Goal: Feedback & Contribution: Submit feedback/report problem

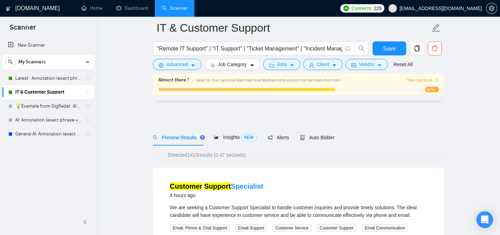
scroll to position [751, 0]
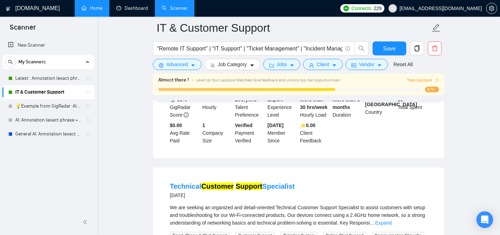
click at [91, 5] on link "Home" at bounding box center [92, 8] width 21 height 6
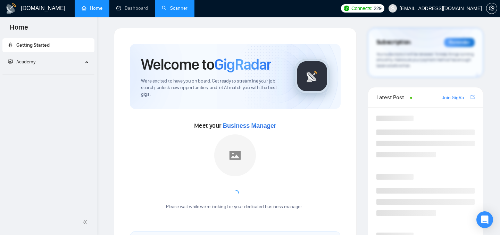
click at [180, 9] on link "Scanner" at bounding box center [175, 8] width 26 height 6
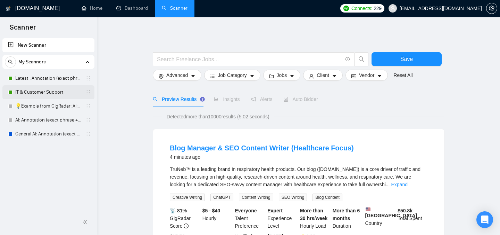
click at [39, 90] on link "IT & Customer Support" at bounding box center [48, 92] width 66 height 14
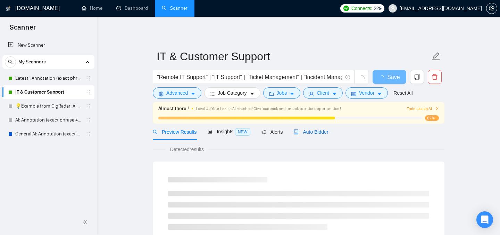
click at [315, 131] on span "Auto Bidder" at bounding box center [311, 132] width 34 height 6
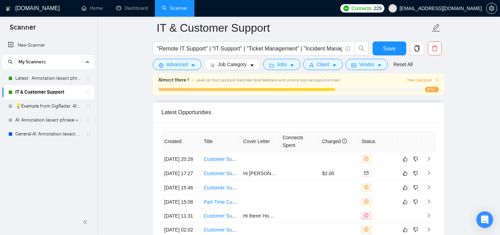
scroll to position [1674, 0]
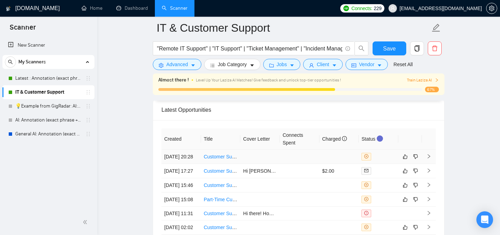
click at [215, 159] on link "Customer Support & Operations Administrator" at bounding box center [253, 157] width 99 height 6
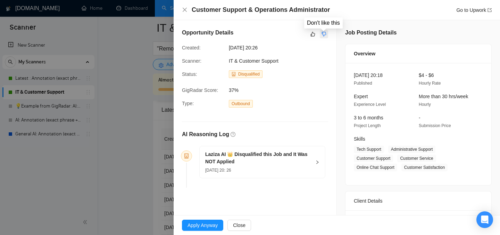
click at [324, 33] on icon "dislike" at bounding box center [324, 34] width 5 height 6
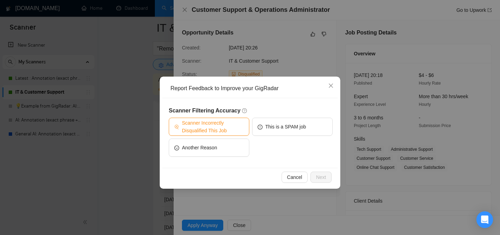
click at [205, 127] on span "Scanner Incorrectly Disqualified This Job" at bounding box center [213, 126] width 62 height 15
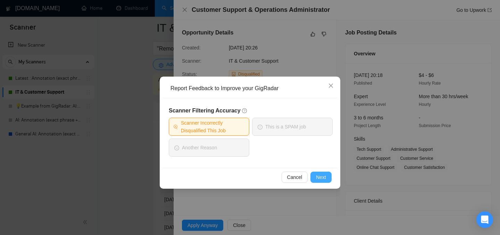
click at [320, 178] on span "Next" at bounding box center [321, 177] width 10 height 8
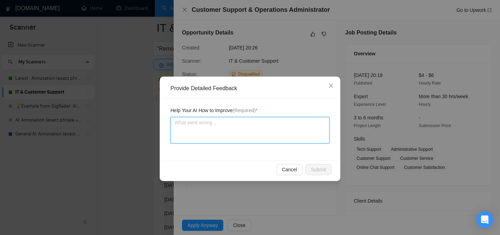
click at [253, 128] on textarea at bounding box center [250, 130] width 159 height 26
type textarea "W"
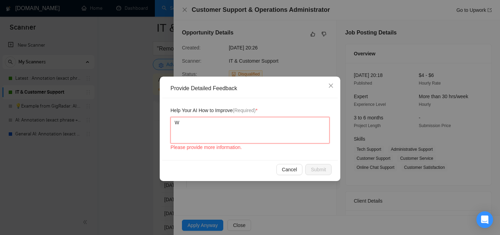
type textarea "We"
type textarea "We w"
type textarea "We wo"
type textarea "We wou"
type textarea "We woul"
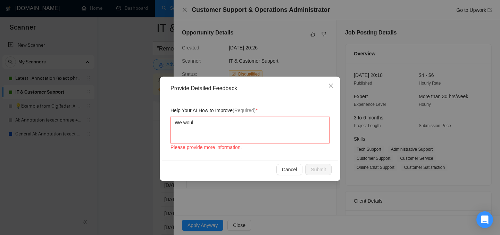
type textarea "We would"
type textarea "We would h"
type textarea "We would ha"
type textarea "We would have"
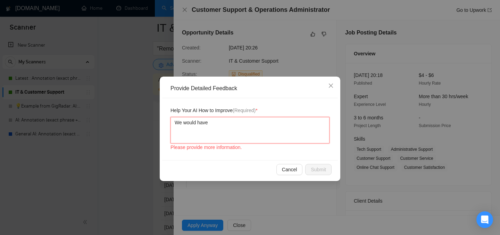
type textarea "We would have"
type textarea "We would have d"
type textarea "We would have de"
type textarea "We would have def"
type textarea "We would have defi"
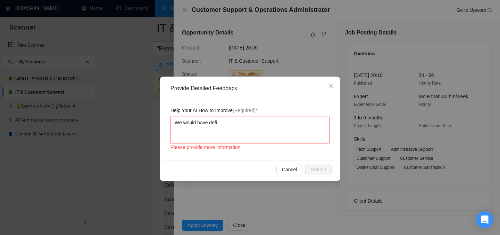
type textarea "We would have defin"
type textarea "We would have define"
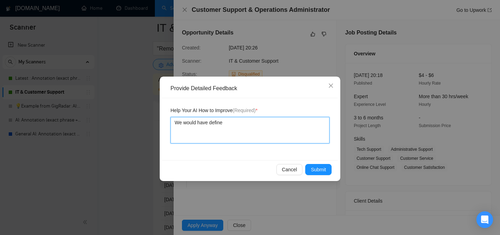
type textarea "We would have defin"
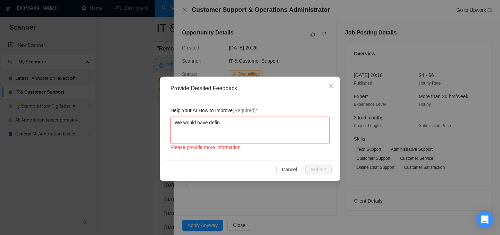
type textarea "We would have defini"
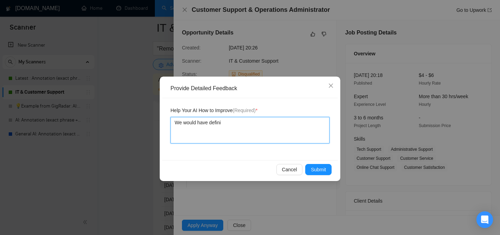
type textarea "We would have definit"
type textarea "We would have definite"
type textarea "We would have definitel"
type textarea "We would have definitely"
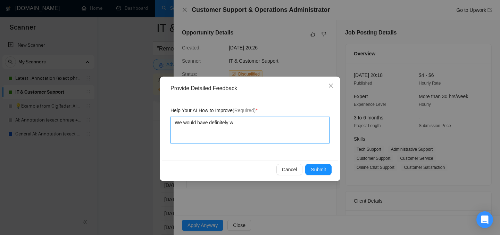
type textarea "We would have definitely wo"
type textarea "We would have definitely wor"
type textarea "We would have definitely work"
type textarea "We would have definitely worke"
type textarea "We would have definitely worked"
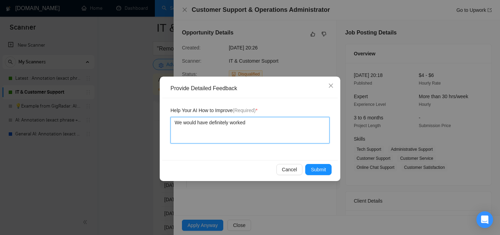
type textarea "We would have definitely worked"
type textarea "We would have definitely worked o"
type textarea "We would have definitely worked on"
type textarea "We would have definitely worked on t"
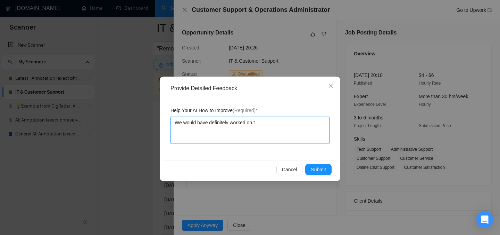
type textarea "We would have definitely worked on th"
type textarea "We would have definitely worked on thi"
type textarea "We would have definitely worked on this"
type textarea "We would have definitely worked on this j"
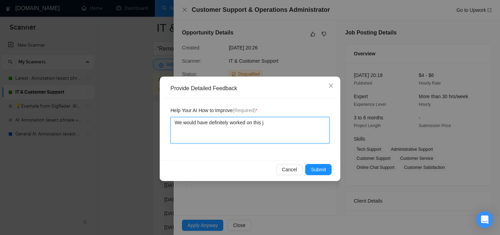
type textarea "We would have definitely worked on this jo"
type textarea "We would have definitely worked on this job"
type textarea "We would have definitely worked on this job."
type textarea "We would have definitely worked on this job. N"
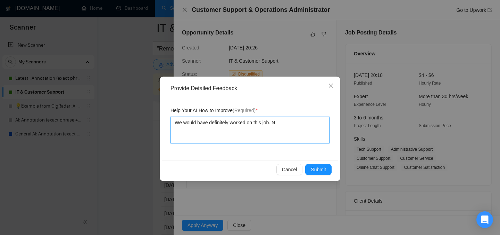
type textarea "We would have definitely worked on this job. Ne"
type textarea "We would have definitely worked on this job. Nex"
type textarea "We would have definitely worked on this job. Next"
type textarea "We would have definitely worked on this job. Next t"
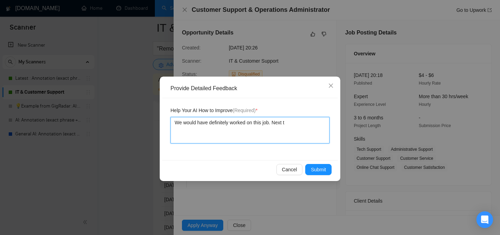
type textarea "We would have definitely worked on this job. Next ti"
type textarea "We would have definitely worked on this job. Next time"
type textarea "We would have definitely worked on this job. Next time a"
type textarea "We would have definitely worked on this job. Next time ap"
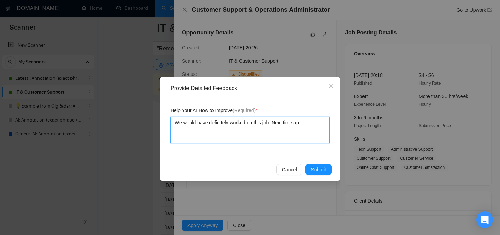
type textarea "We would have definitely worked on this job. Next time app"
type textarea "We would have definitely worked on this job. Next time appl"
type textarea "We would have definitely worked on this job. Next time apply"
type textarea "We would have definitely worked on this job. Next time apply f"
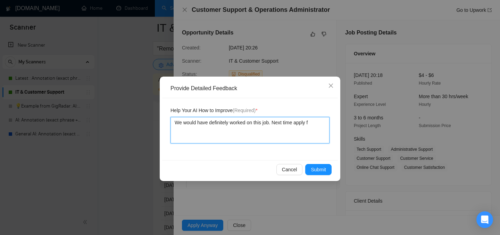
type textarea "We would have definitely worked on this job. Next time apply fo"
type textarea "We would have definitely worked on this job. Next time apply for"
type textarea "We would have definitely worked on this job. Next time apply for t"
type textarea "We would have definitely worked on this job. Next time apply for th"
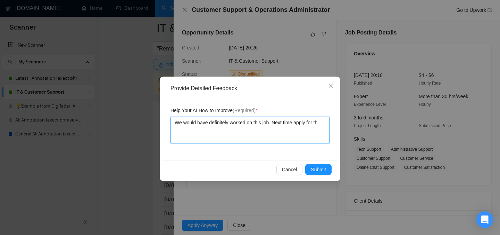
type textarea "We would have definitely worked on this job. Next time apply for the"
type textarea "We would have definitely worked on this job. Next time apply for thes"
type textarea "We would have definitely worked on this job. Next time apply for these"
type textarea "We would have definitely worked on this job. Next time apply for these k"
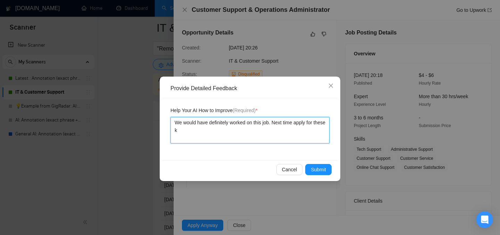
type textarea "We would have definitely worked on this job. Next time apply for these ki"
type textarea "We would have definitely worked on this job. Next time apply for these kin"
type textarea "We would have definitely worked on this job. Next time apply for these kind"
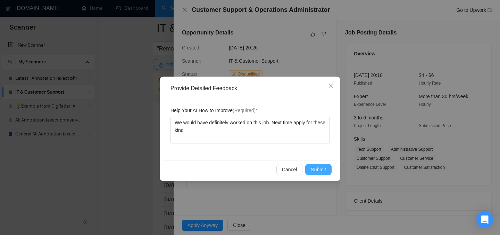
click at [315, 170] on span "Submit" at bounding box center [318, 169] width 15 height 8
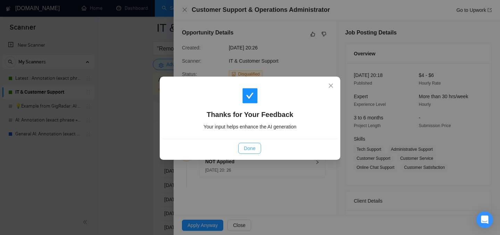
click at [247, 150] on span "Done" at bounding box center [249, 148] width 11 height 8
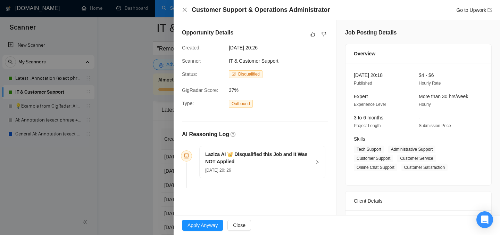
click at [89, 168] on div at bounding box center [250, 117] width 500 height 235
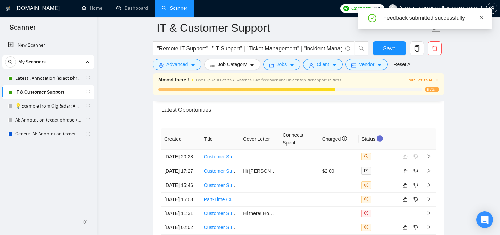
click at [482, 18] on icon "close" at bounding box center [482, 18] width 4 height 4
